Goal: Task Accomplishment & Management: Manage account settings

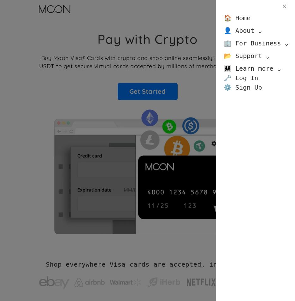
drag, startPoint x: 0, startPoint y: 0, endPoint x: 282, endPoint y: 4, distance: 282.3
click at [282, 4] on icon at bounding box center [284, 6] width 6 height 6
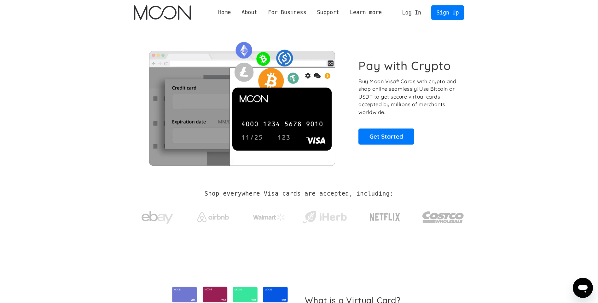
click at [295, 13] on link "Log In" at bounding box center [412, 13] width 30 height 14
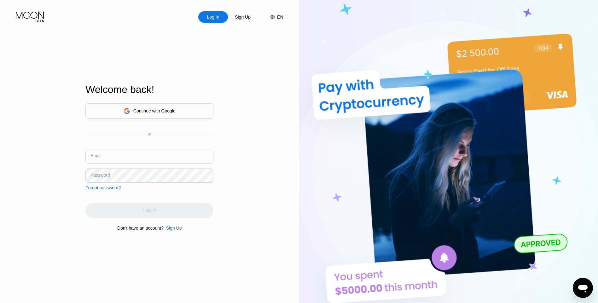
click at [128, 157] on input "text" at bounding box center [149, 157] width 128 height 14
type input "[EMAIL_ADDRESS][DOMAIN_NAME]"
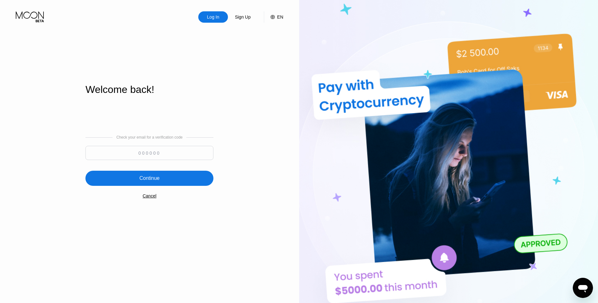
click at [127, 151] on input at bounding box center [149, 153] width 128 height 14
type input "216917"
click at [144, 174] on div "Continue" at bounding box center [149, 178] width 128 height 15
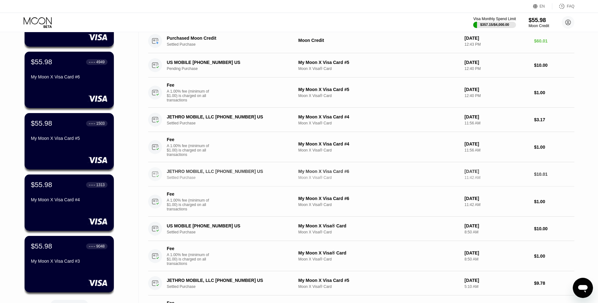
scroll to position [114, 0]
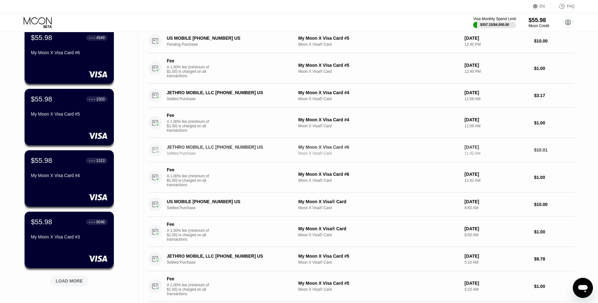
click at [313, 156] on div "Moon X Visa® Card" at bounding box center [378, 153] width 161 height 4
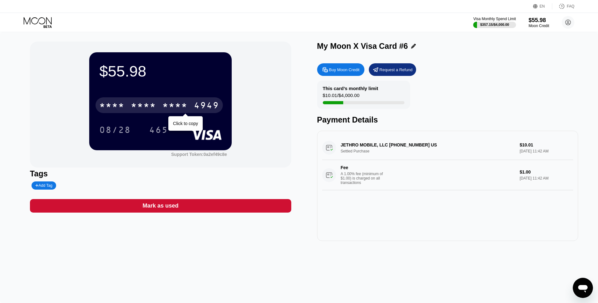
click at [169, 101] on div "* * * * * * * * * * * * 4949" at bounding box center [159, 105] width 127 height 16
